Goal: Information Seeking & Learning: Learn about a topic

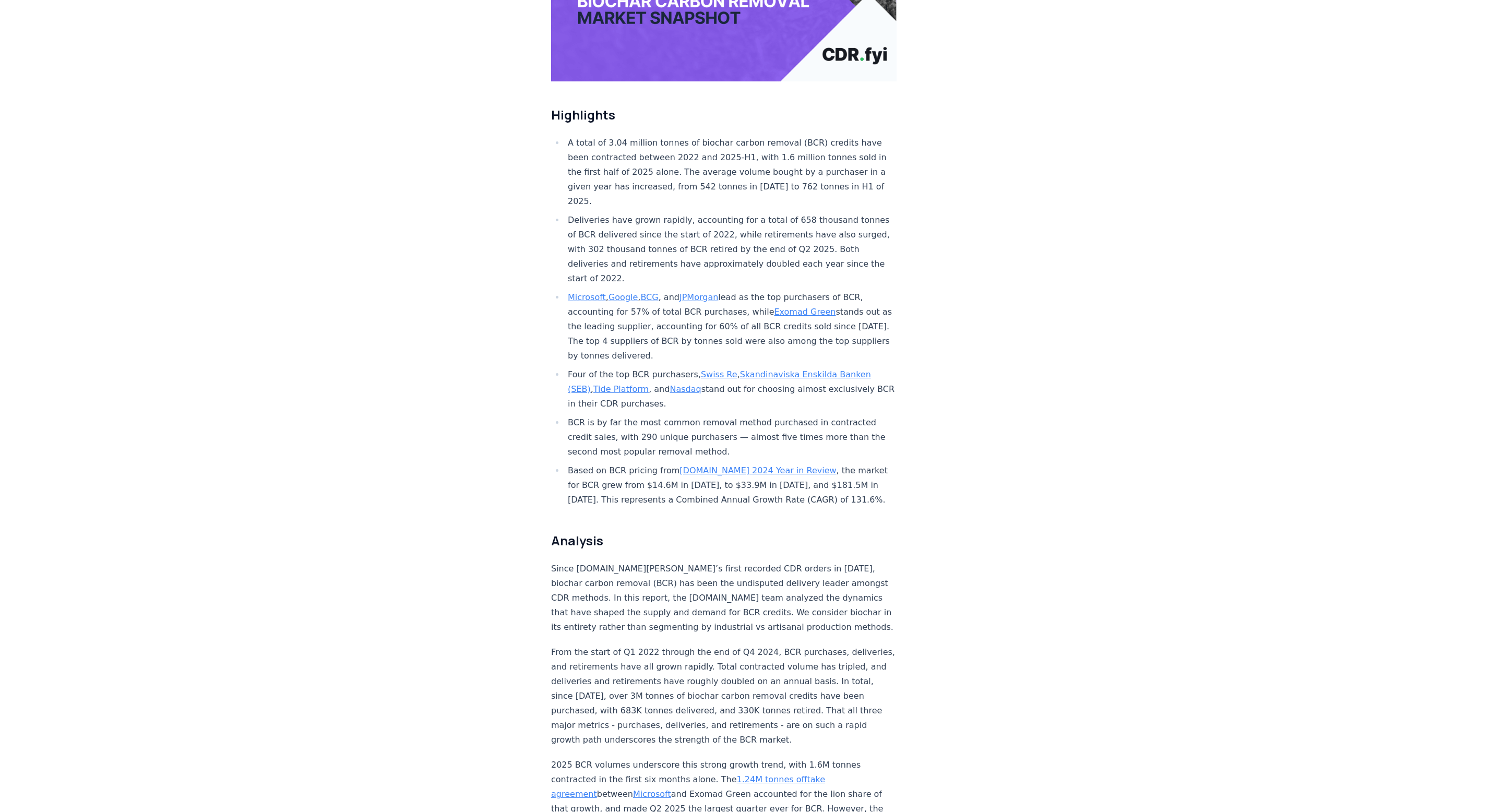
scroll to position [301, 0]
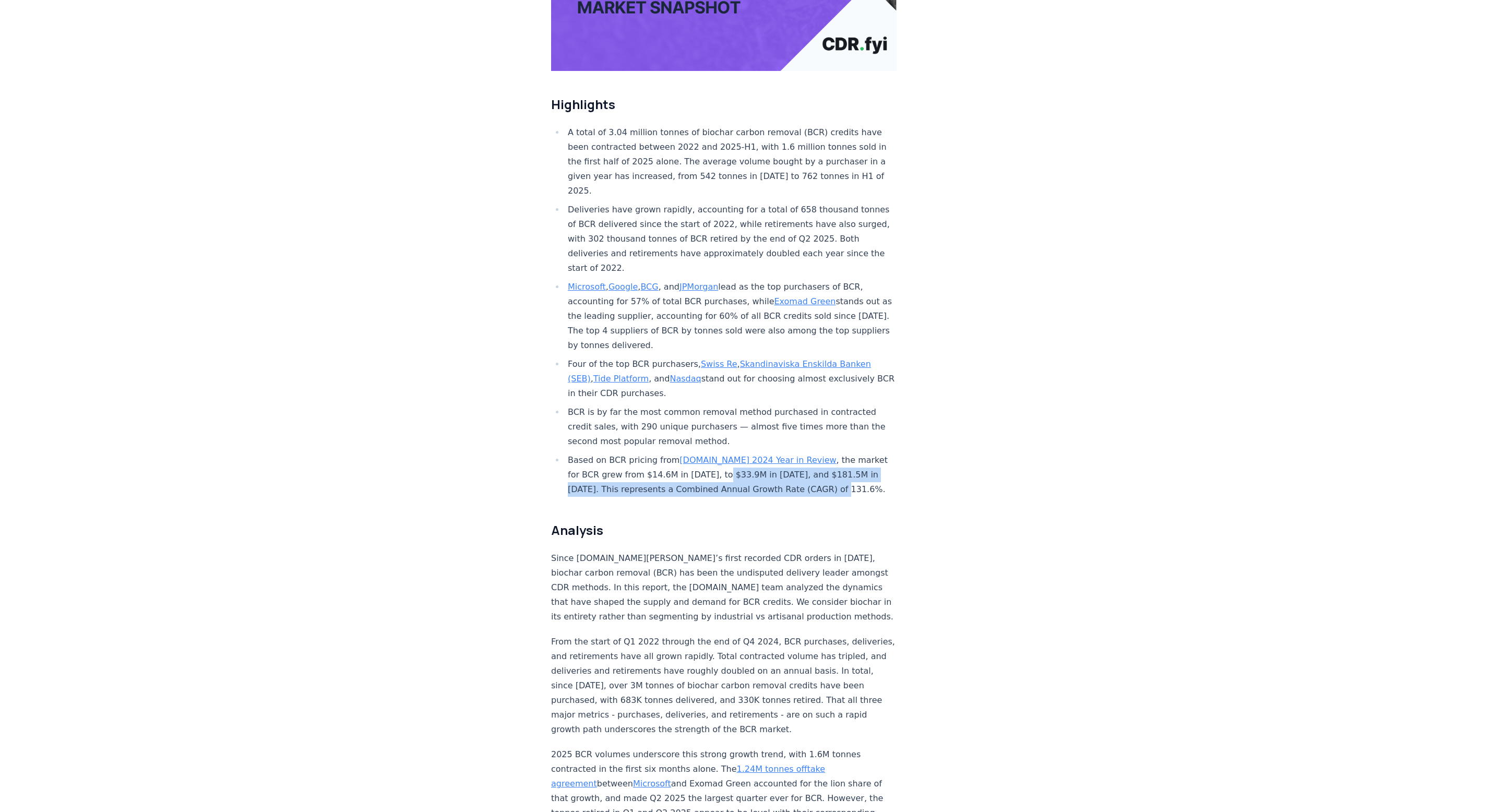
drag, startPoint x: 753, startPoint y: 459, endPoint x: 662, endPoint y: 444, distance: 92.2
click at [662, 453] on li "Based on BCR pricing from [DOMAIN_NAME] 2024 Year in Review , the market for BC…" at bounding box center [731, 475] width 332 height 44
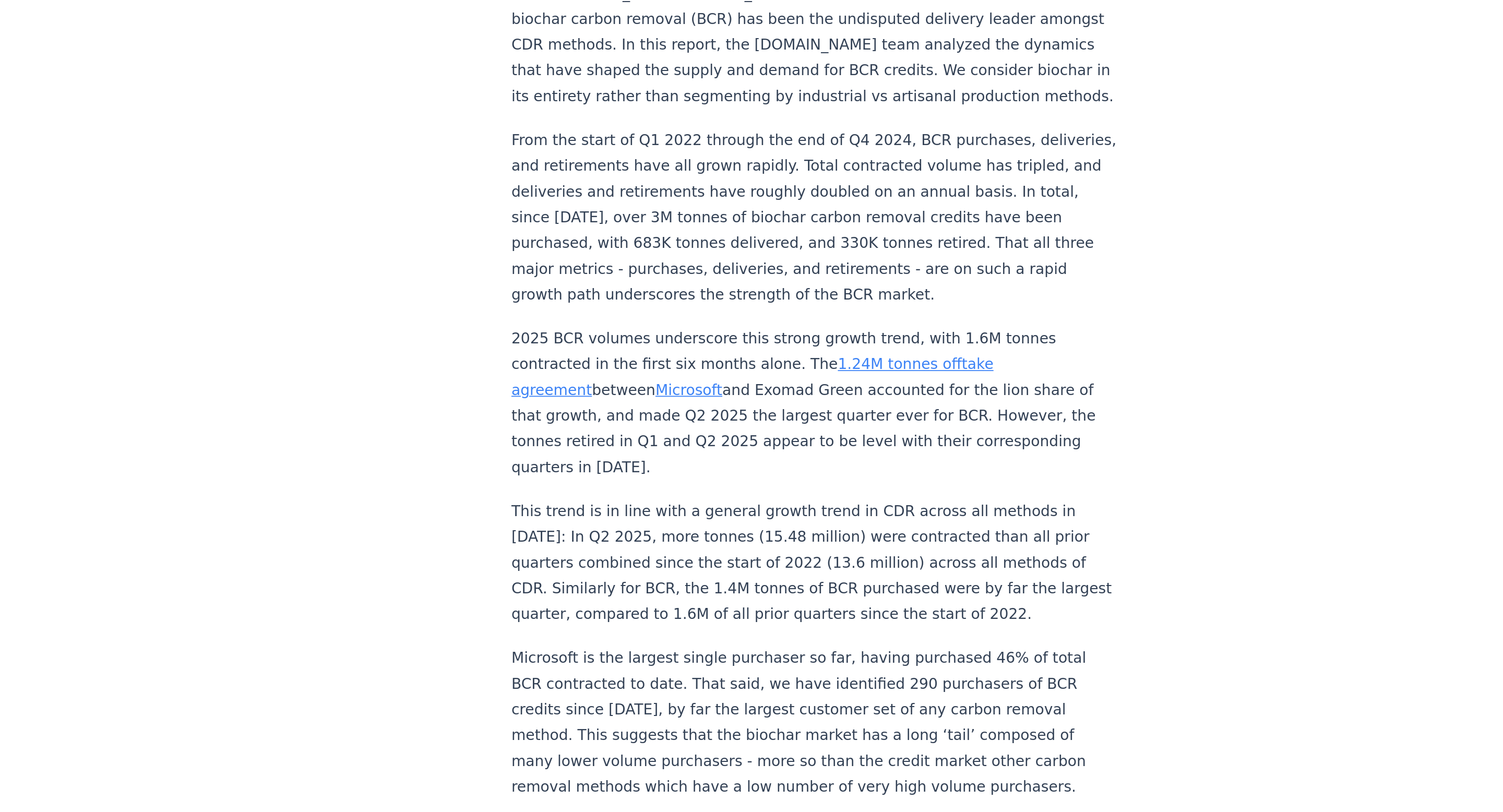
scroll to position [513, 0]
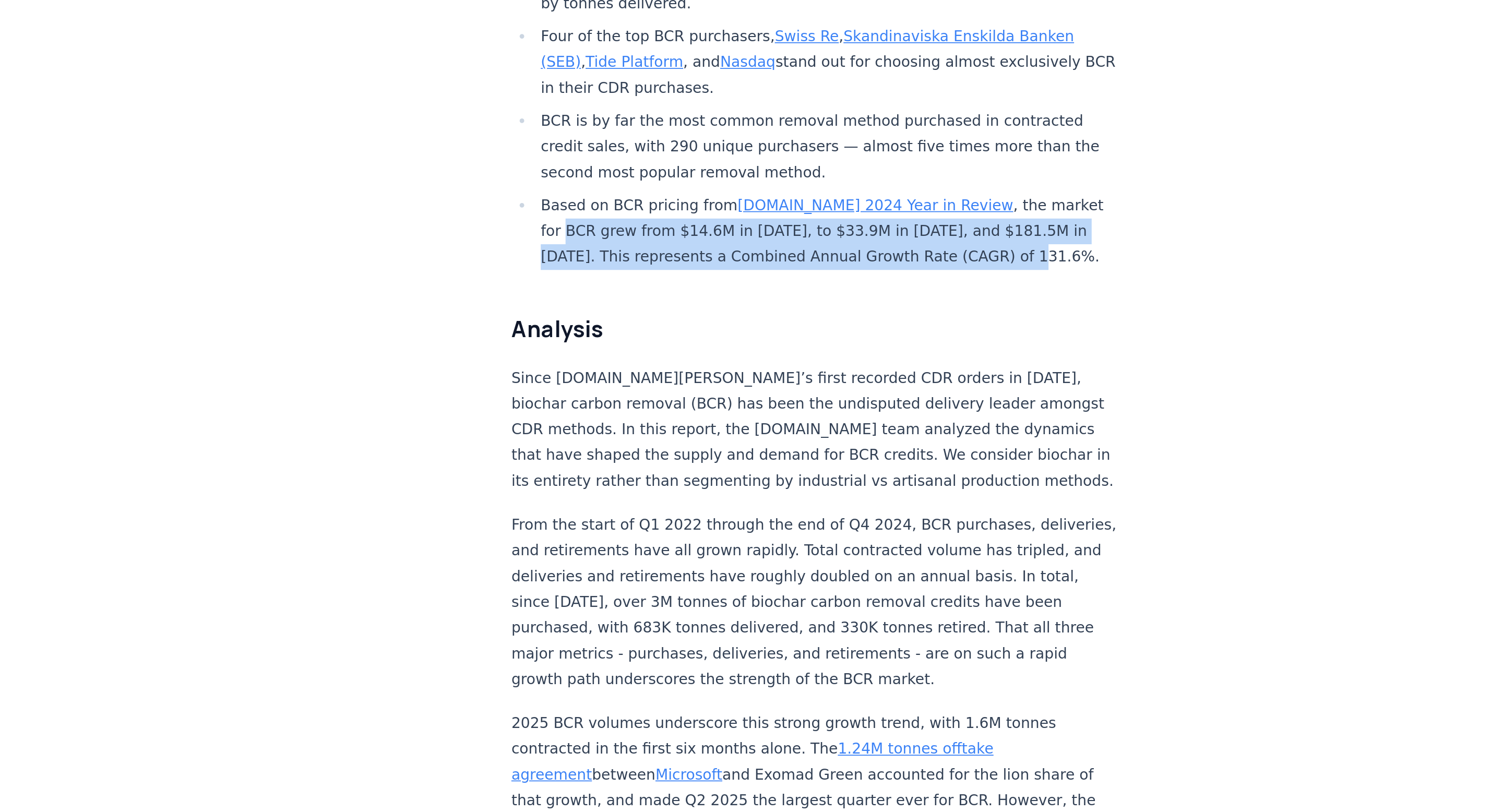
drag, startPoint x: 773, startPoint y: 245, endPoint x: 842, endPoint y: 213, distance: 76.1
click at [842, 240] on li "Based on BCR pricing from [DOMAIN_NAME] 2024 Year in Review , the market for BC…" at bounding box center [731, 263] width 332 height 44
copy li "BCR grew from $14.6M in [DATE], to $33.9M in [DATE], and $181.5M in [DATE]. Thi…"
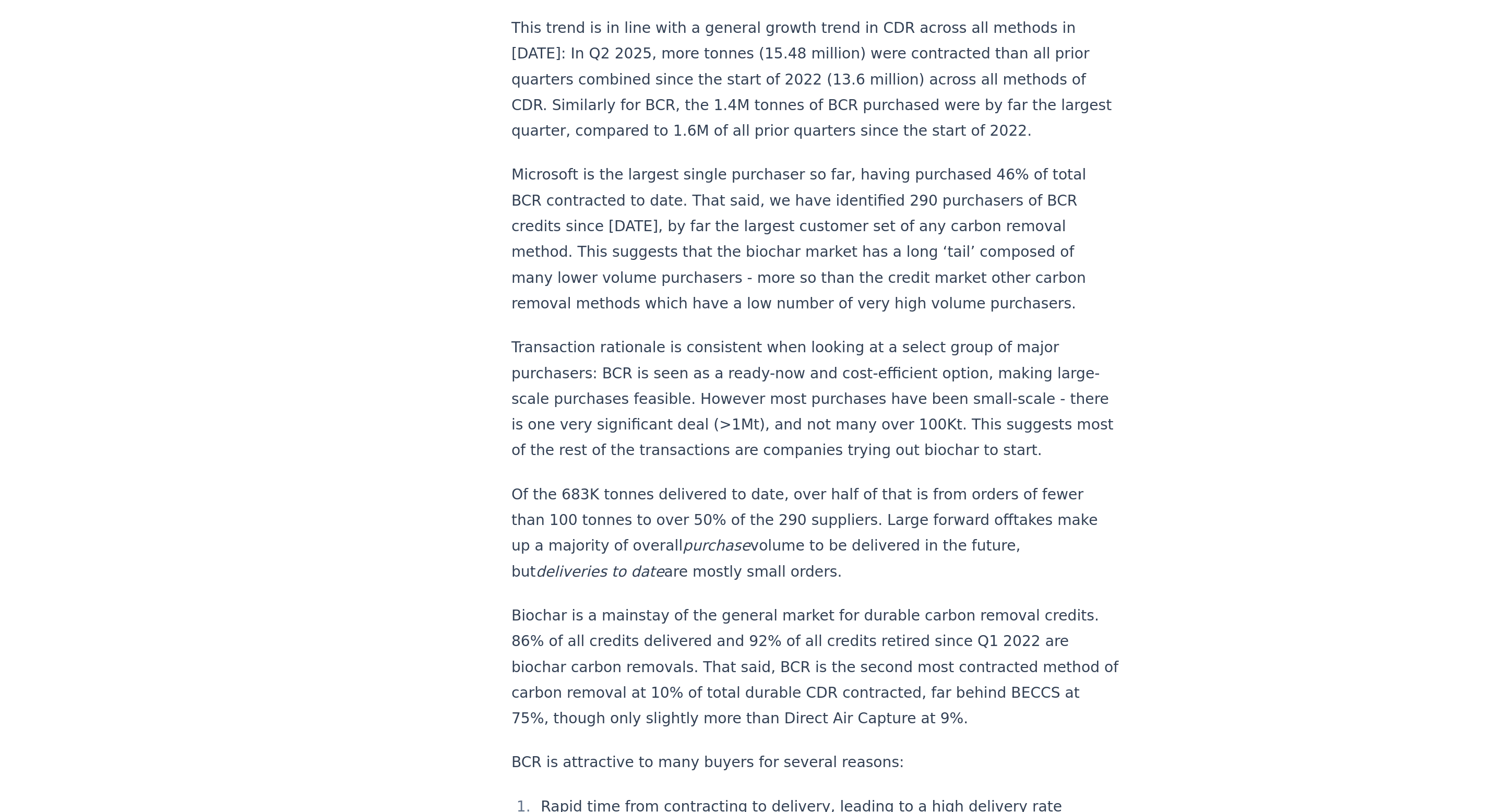
scroll to position [792, 0]
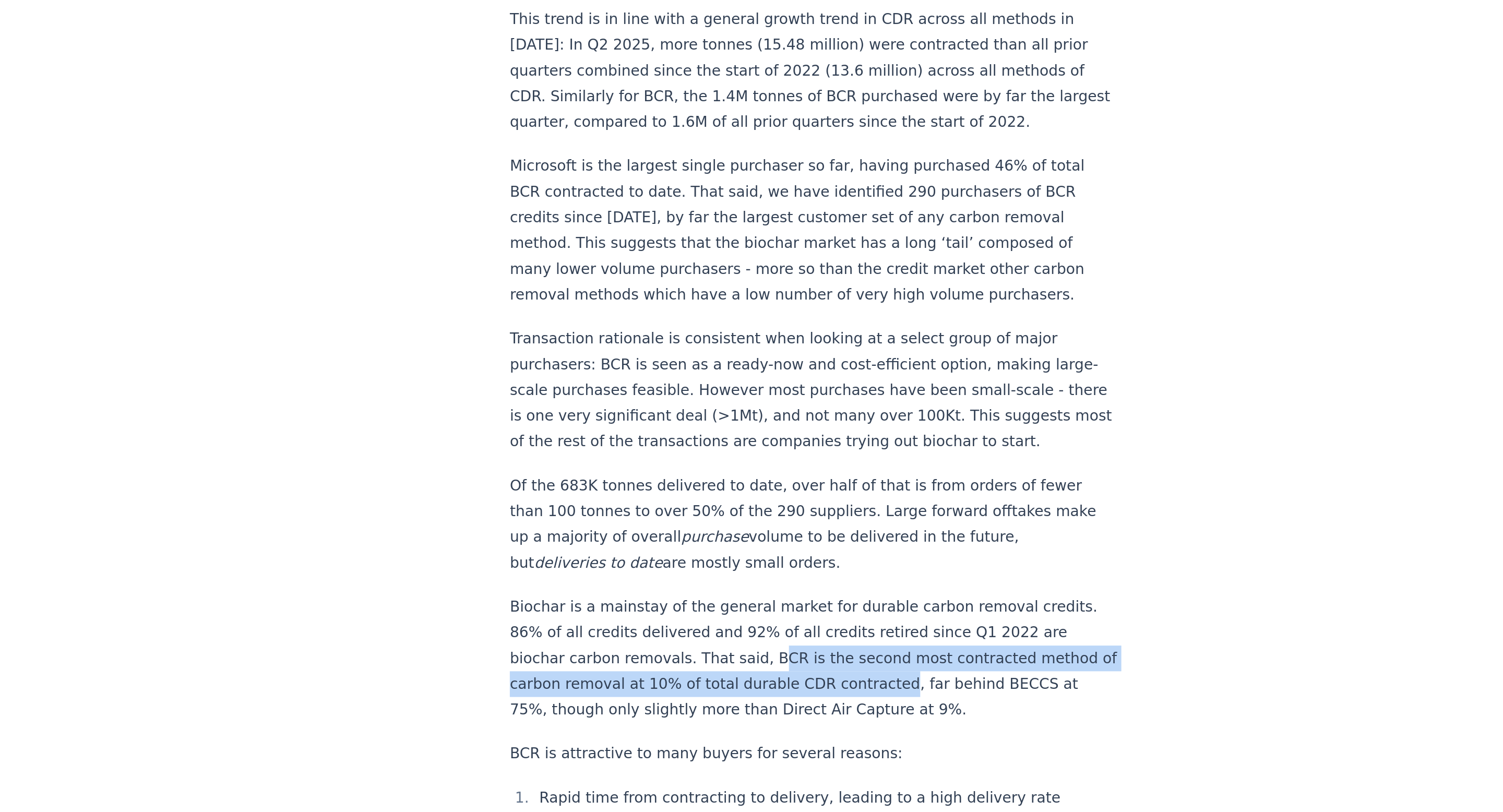
drag, startPoint x: 670, startPoint y: 677, endPoint x: 634, endPoint y: 660, distance: 39.8
click at [634, 688] on p "Biochar is a mainstay of the general market for durable carbon removal credits.…" at bounding box center [724, 724] width 345 height 73
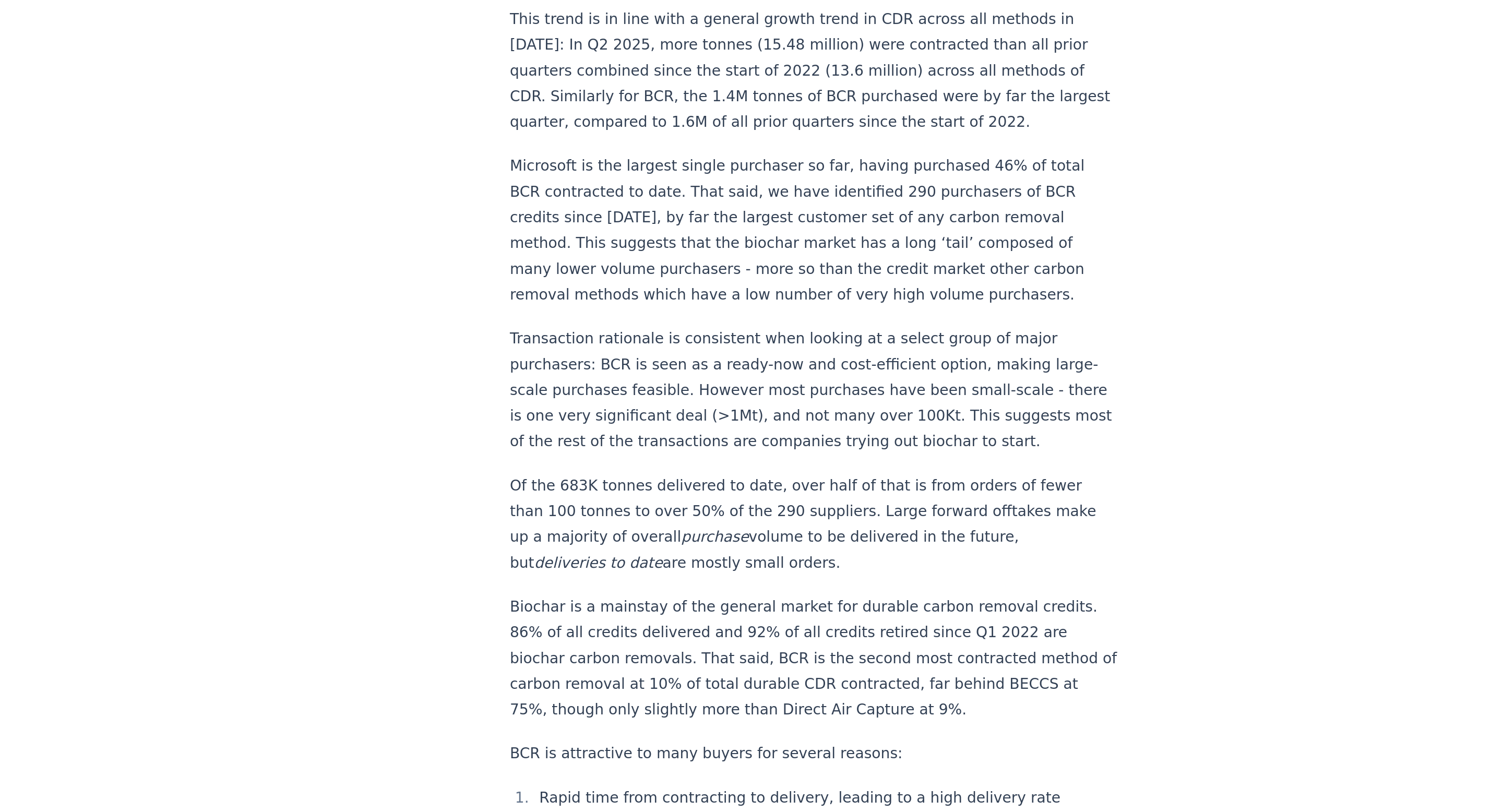
click at [623, 688] on p "Biochar is a mainstay of the general market for durable carbon removal credits.…" at bounding box center [724, 724] width 345 height 73
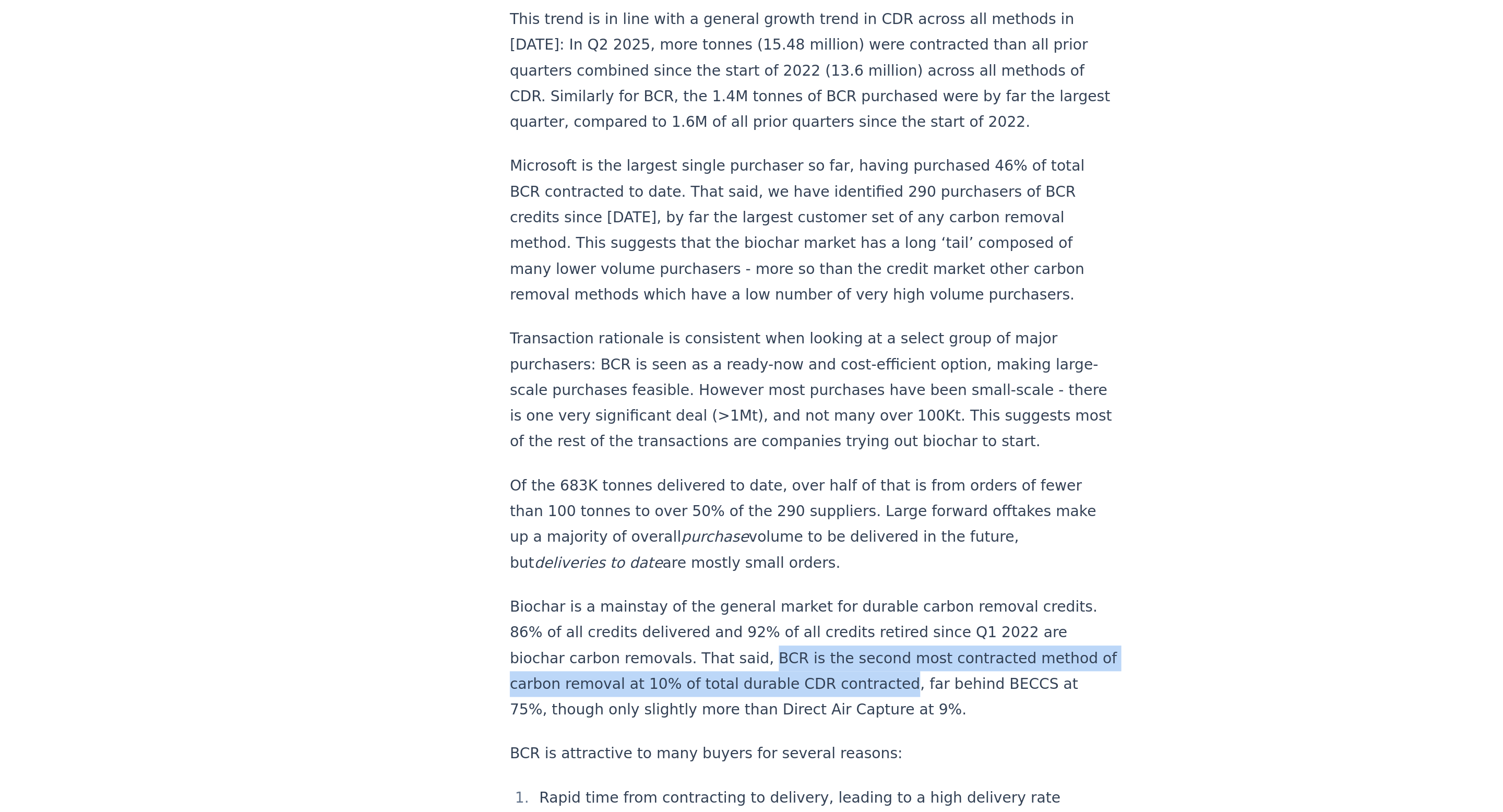
drag, startPoint x: 628, startPoint y: 661, endPoint x: 672, endPoint y: 682, distance: 48.8
click at [672, 688] on p "Biochar is a mainstay of the general market for durable carbon removal credits.…" at bounding box center [724, 724] width 345 height 73
copy p "BCR is the second most contracted method of carbon removal at 10% of total dura…"
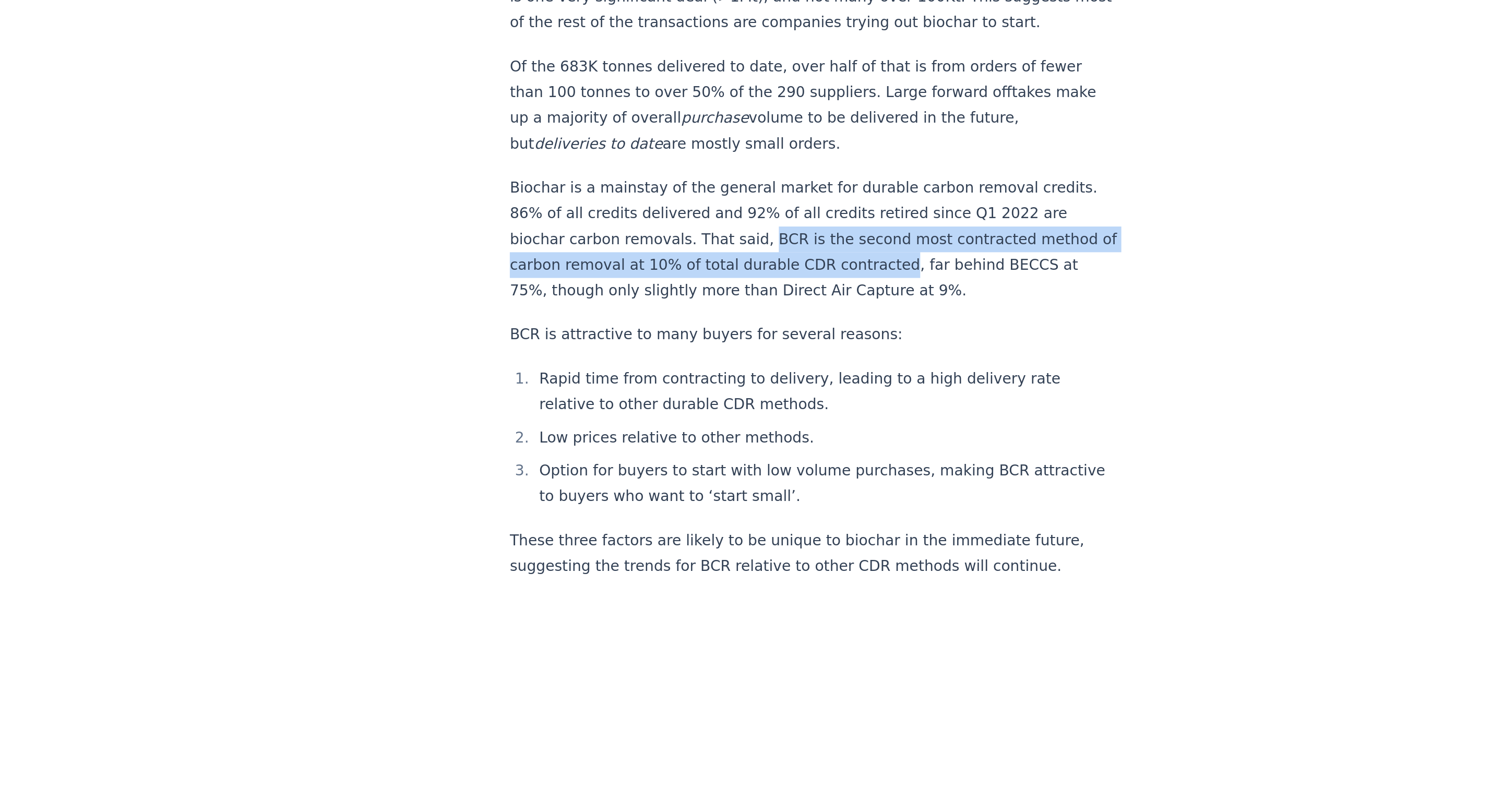
scroll to position [1348, 0]
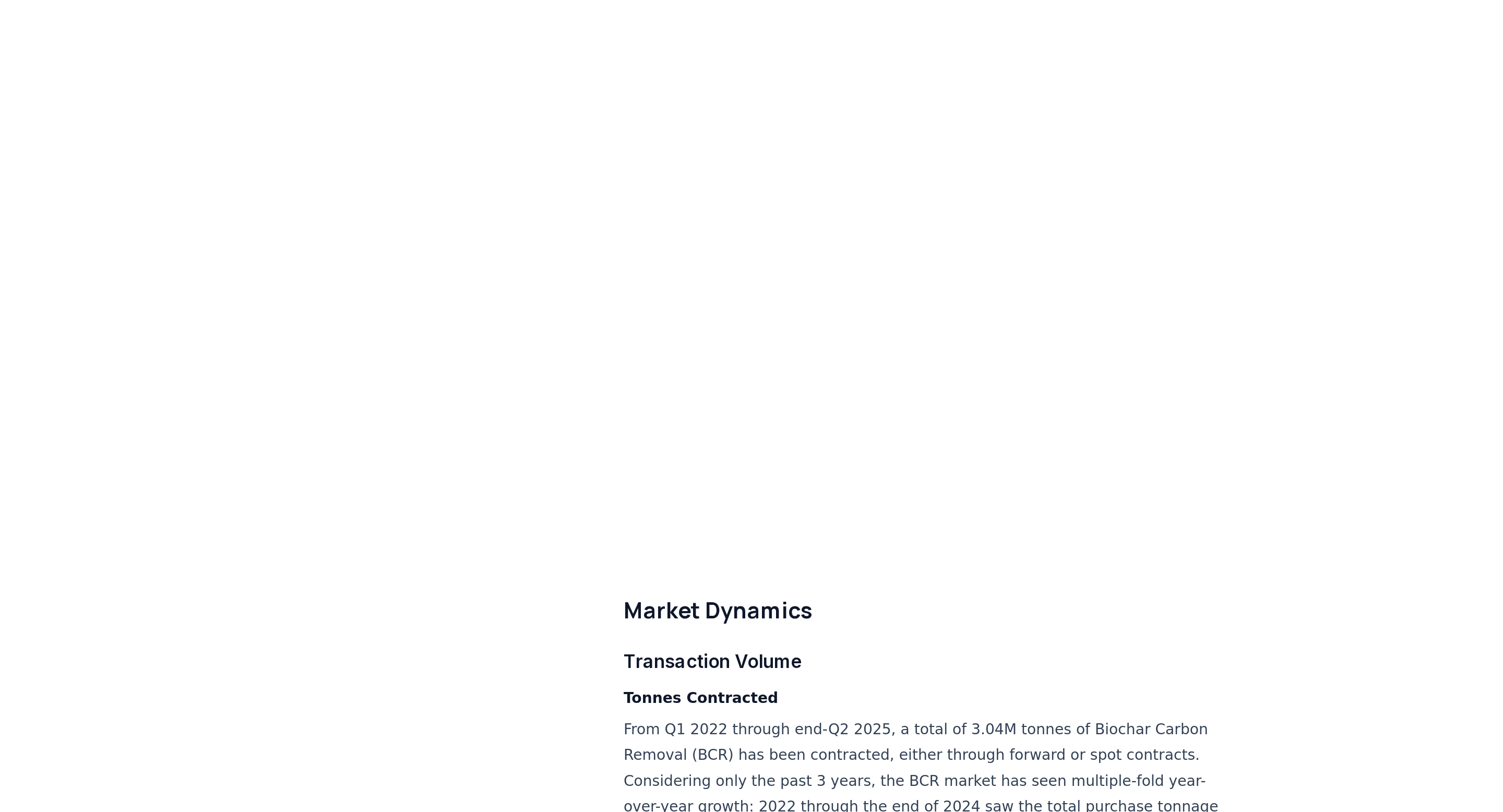
scroll to position [1348, 0]
